Goal: Check status: Check status

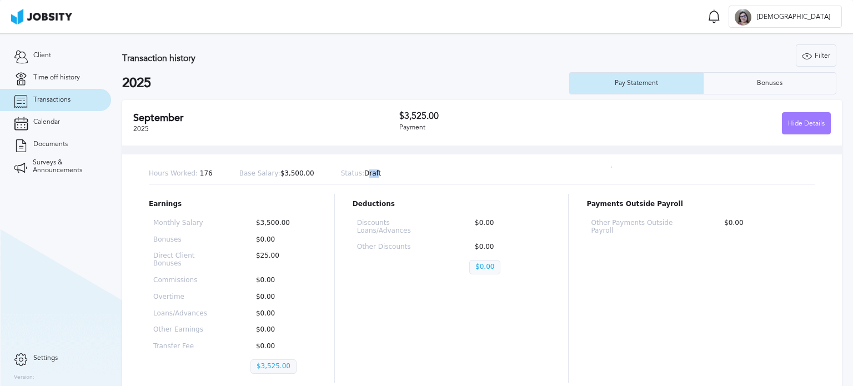
drag, startPoint x: 346, startPoint y: 174, endPoint x: 356, endPoint y: 174, distance: 10.5
click at [356, 174] on p "Status: Draft" at bounding box center [361, 174] width 41 height 8
click at [815, 133] on div "Hide Details" at bounding box center [806, 124] width 48 height 22
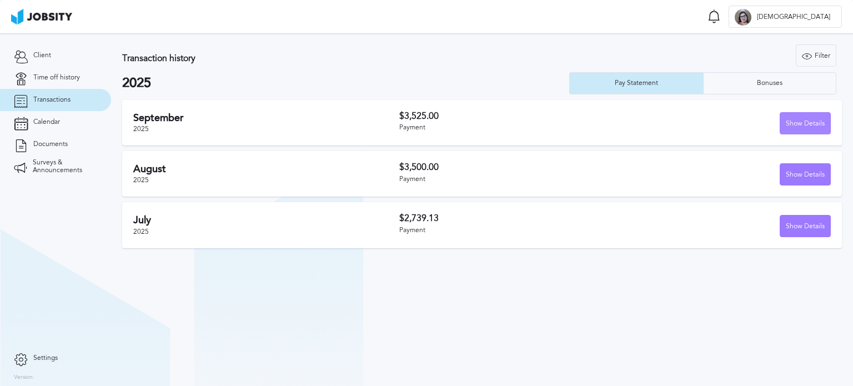
click at [814, 130] on div "Show Details" at bounding box center [805, 124] width 50 height 22
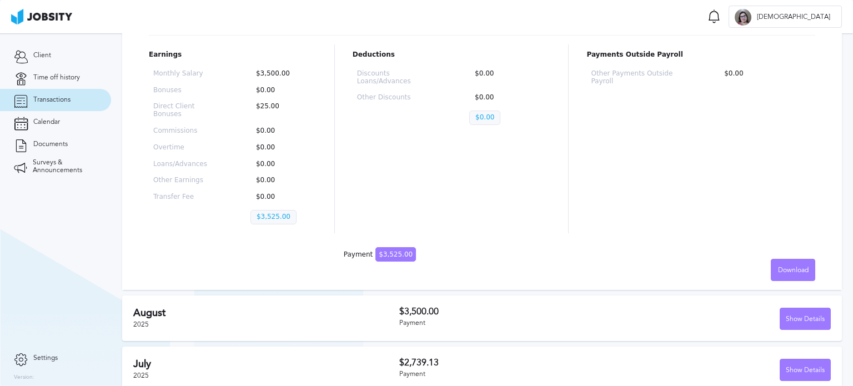
scroll to position [160, 0]
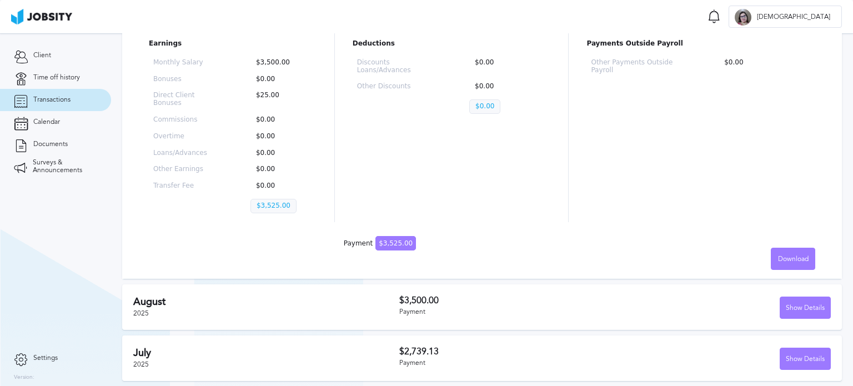
click at [371, 305] on h2 "August" at bounding box center [266, 302] width 266 height 12
click at [806, 309] on div "Show Details" at bounding box center [805, 308] width 50 height 22
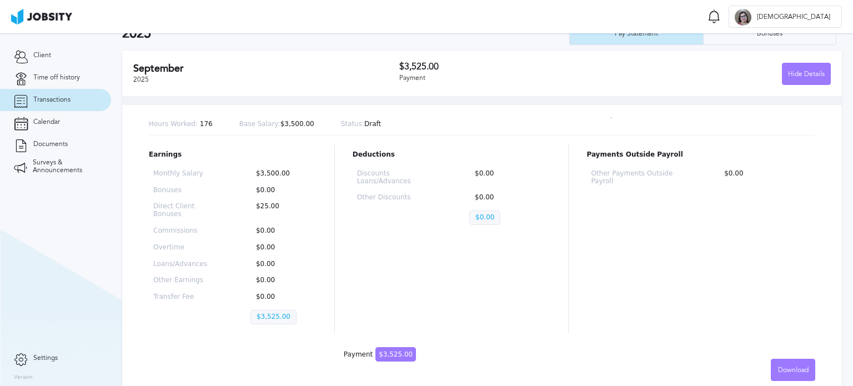
scroll to position [0, 0]
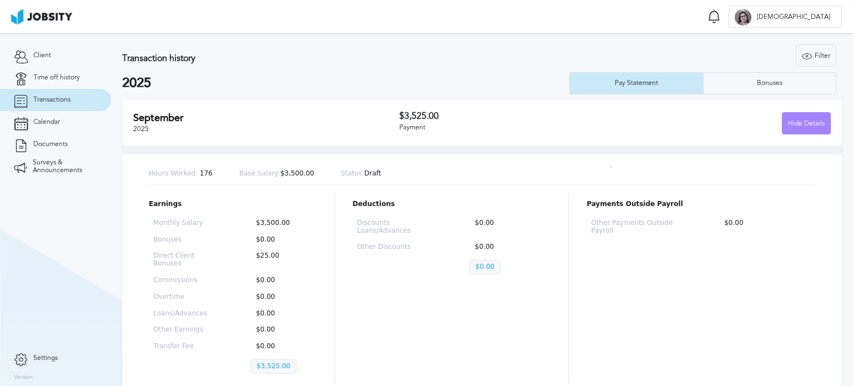
click at [816, 113] on div "Hide Details" at bounding box center [806, 124] width 48 height 22
